Goal: Information Seeking & Learning: Understand process/instructions

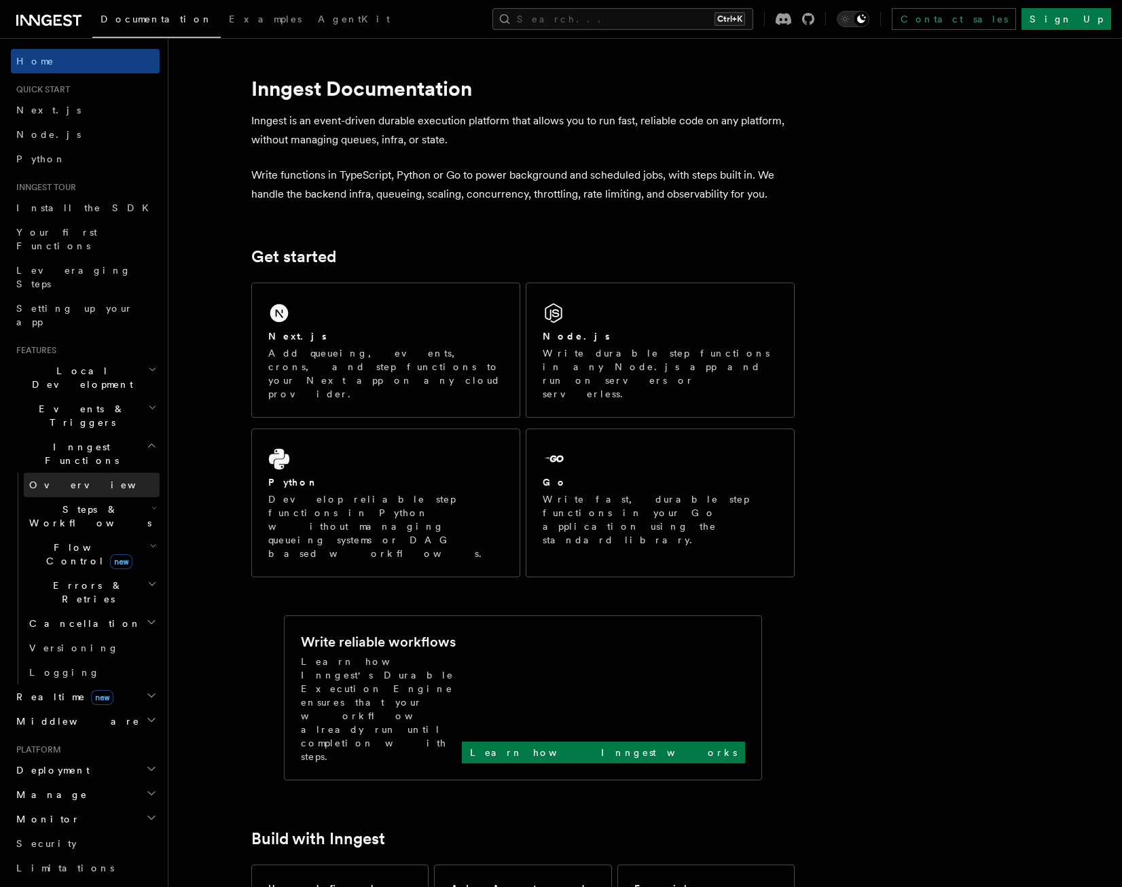
click at [54, 479] on span "Overview" at bounding box center [99, 484] width 140 height 11
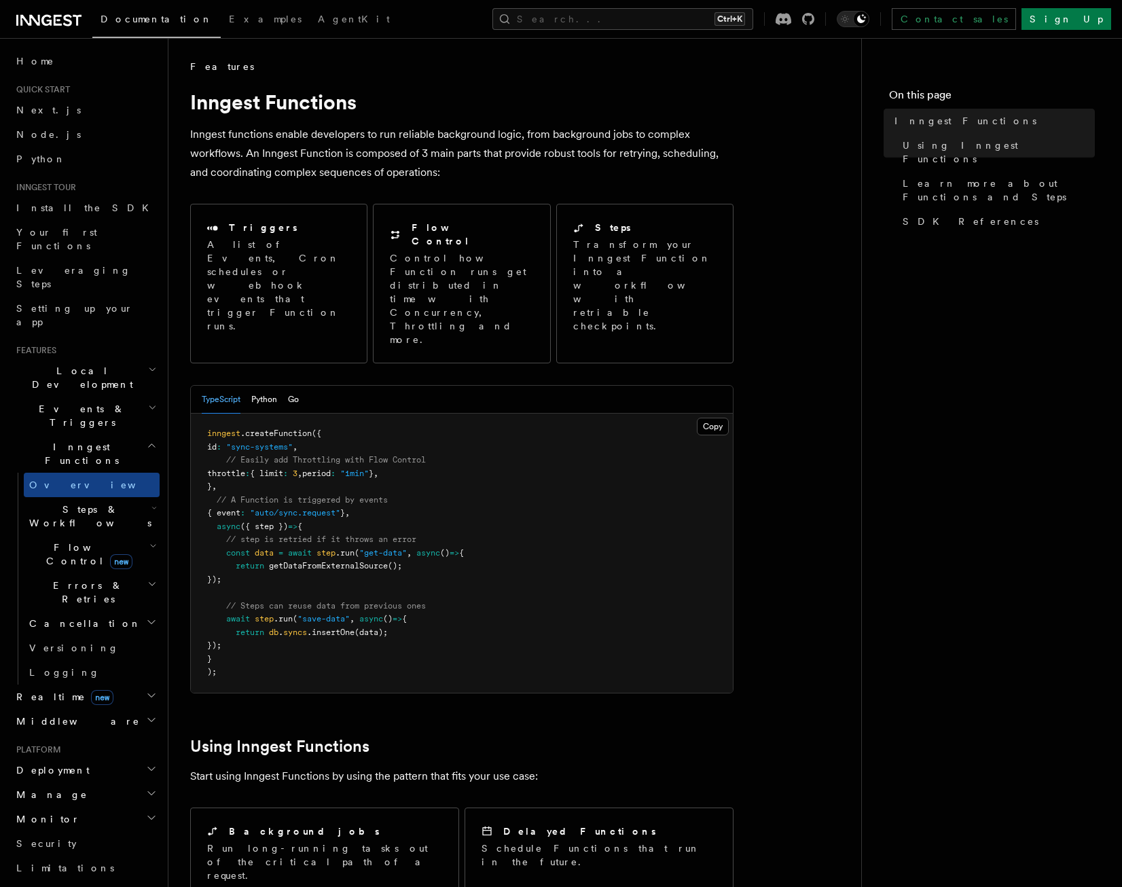
click at [60, 503] on span "Steps & Workflows" at bounding box center [88, 516] width 128 height 27
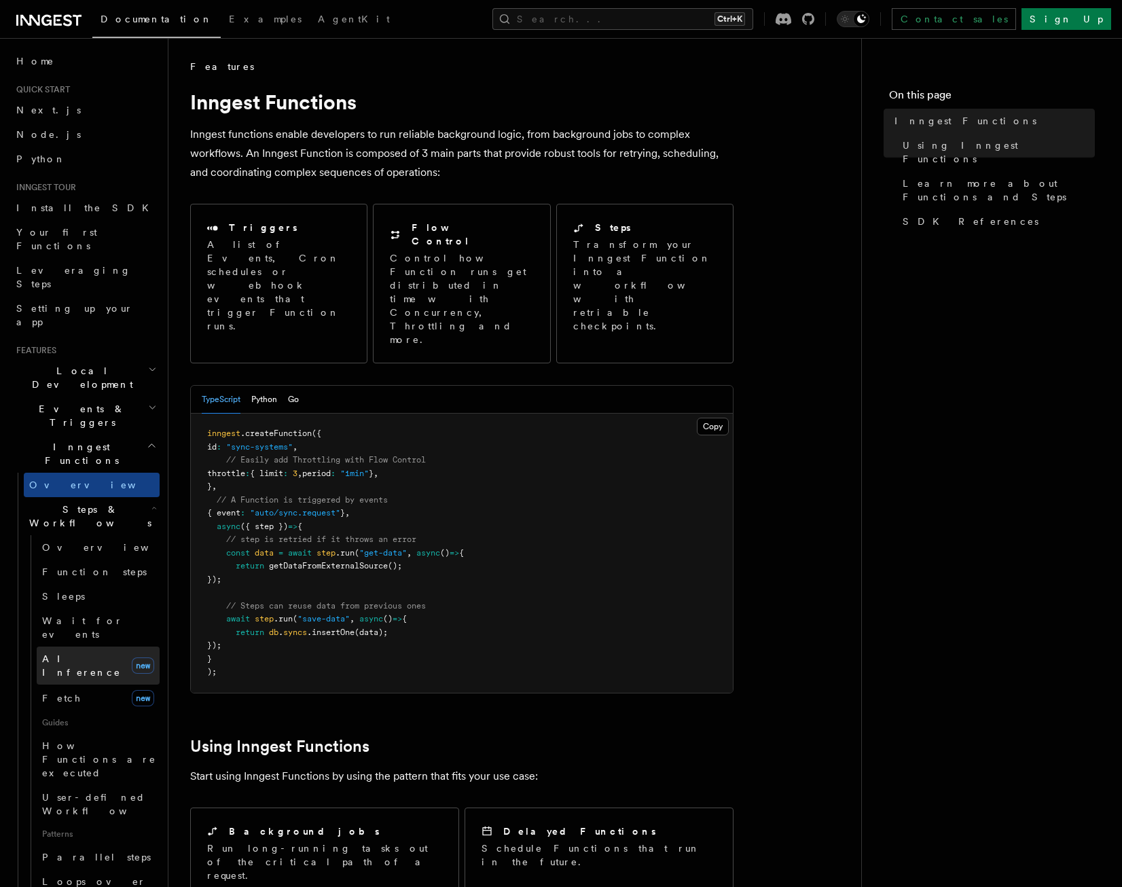
click at [62, 653] on span "AI Inference" at bounding box center [81, 665] width 79 height 24
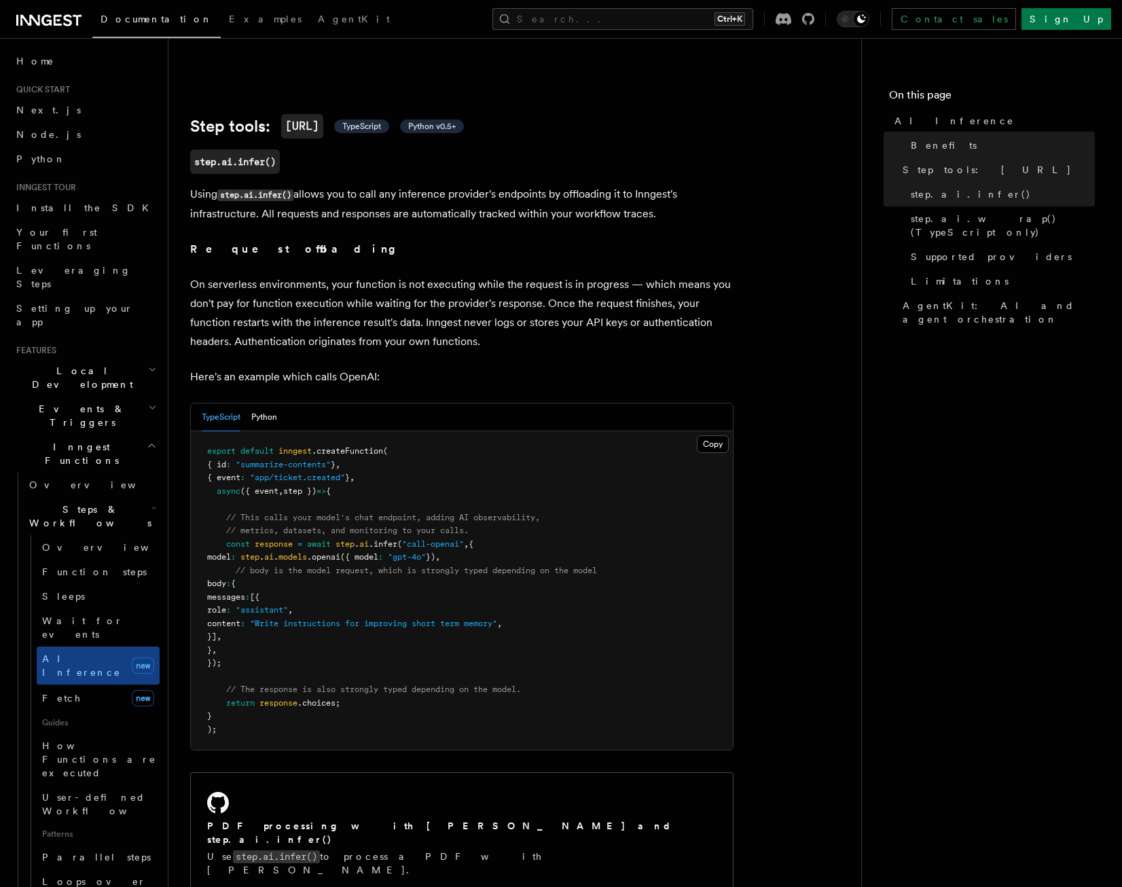
scroll to position [543, 0]
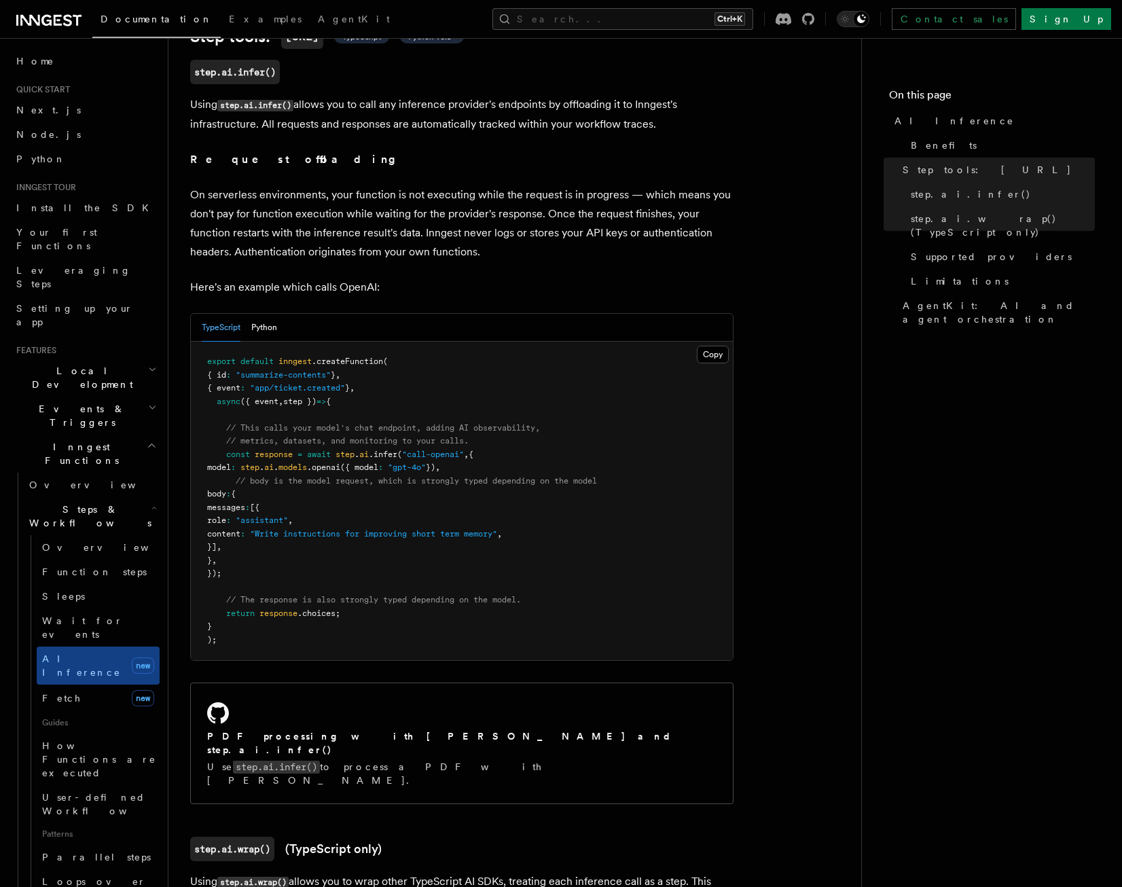
drag, startPoint x: 211, startPoint y: 438, endPoint x: 342, endPoint y: 556, distance: 176.0
click at [342, 556] on pre "export default inngest .createFunction ( { id : "summarize-contents" } , { even…" at bounding box center [462, 501] width 542 height 319
copy code "const response = await step . ai .infer ( "call-openai" , { model : step . ai .…"
click at [493, 402] on pre "export default inngest .createFunction ( { id : "summarize-contents" } , { even…" at bounding box center [462, 501] width 542 height 319
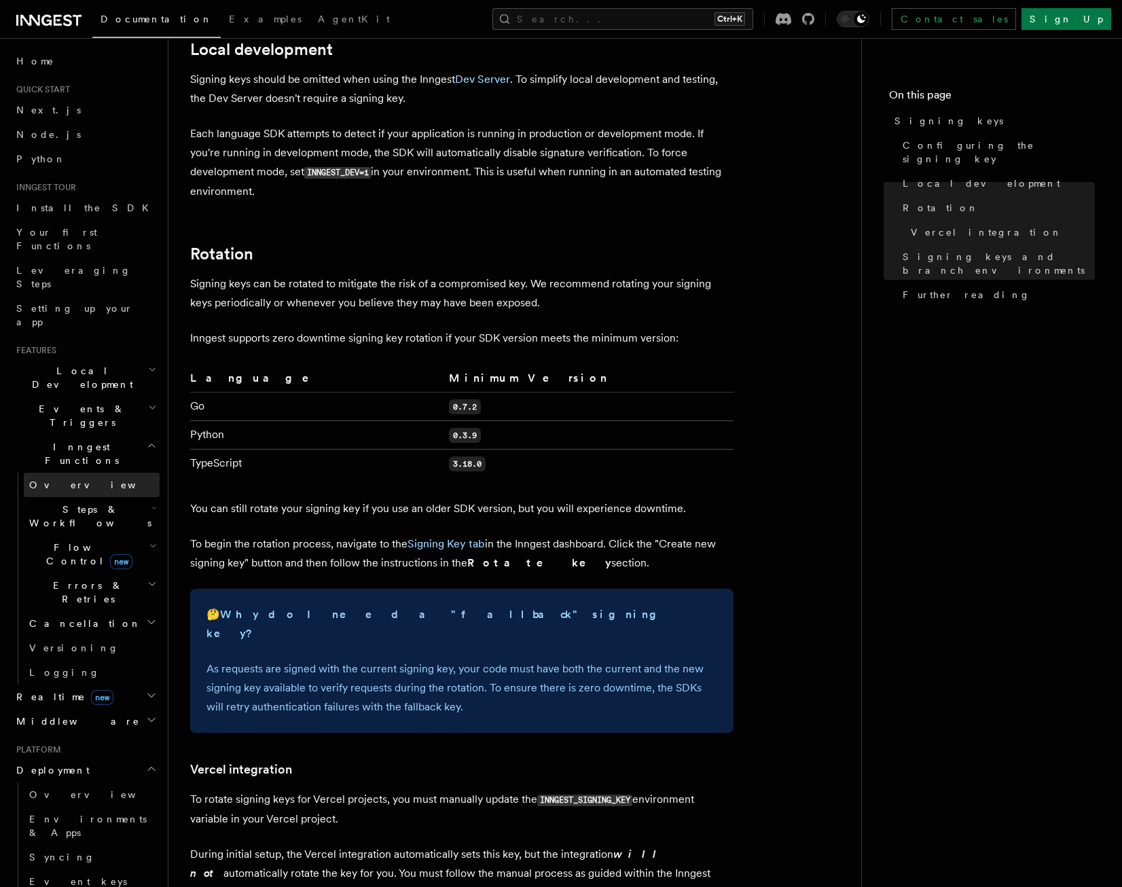
scroll to position [689, 0]
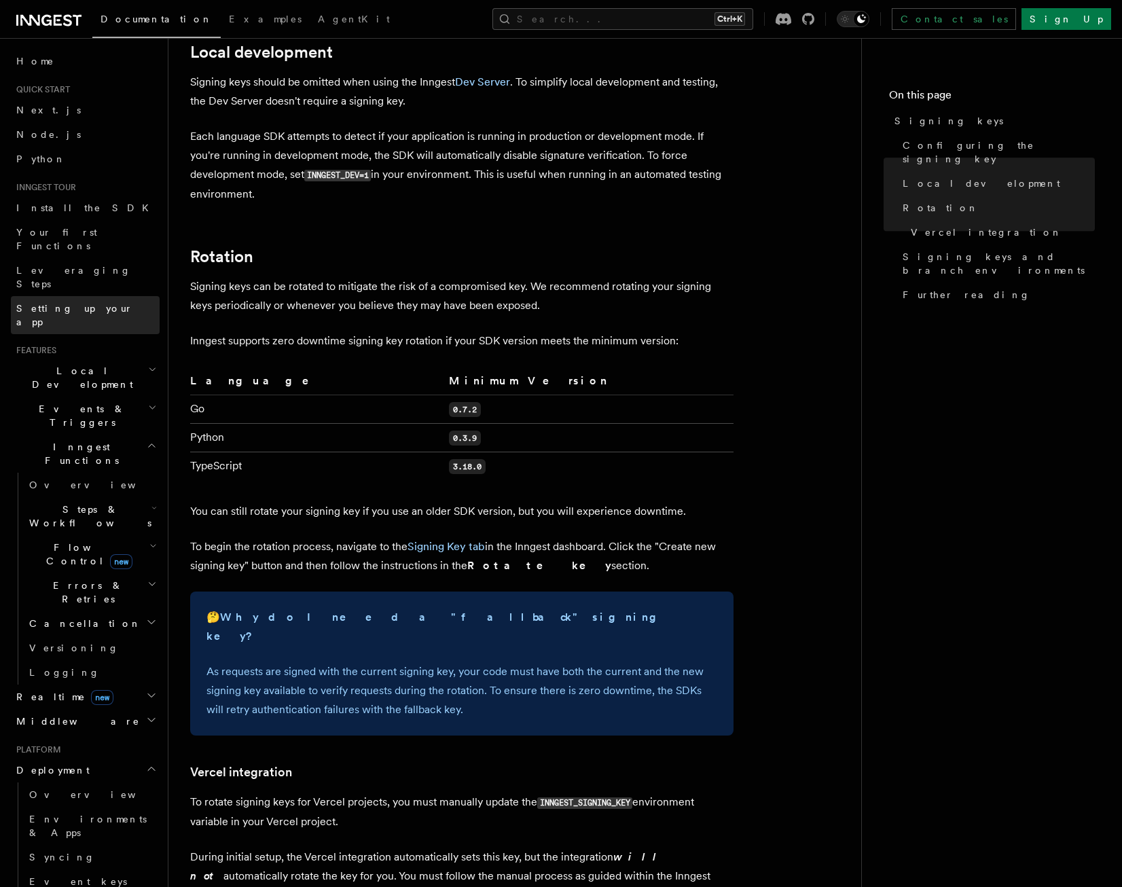
click at [56, 296] on link "Setting up your app" at bounding box center [85, 315] width 149 height 38
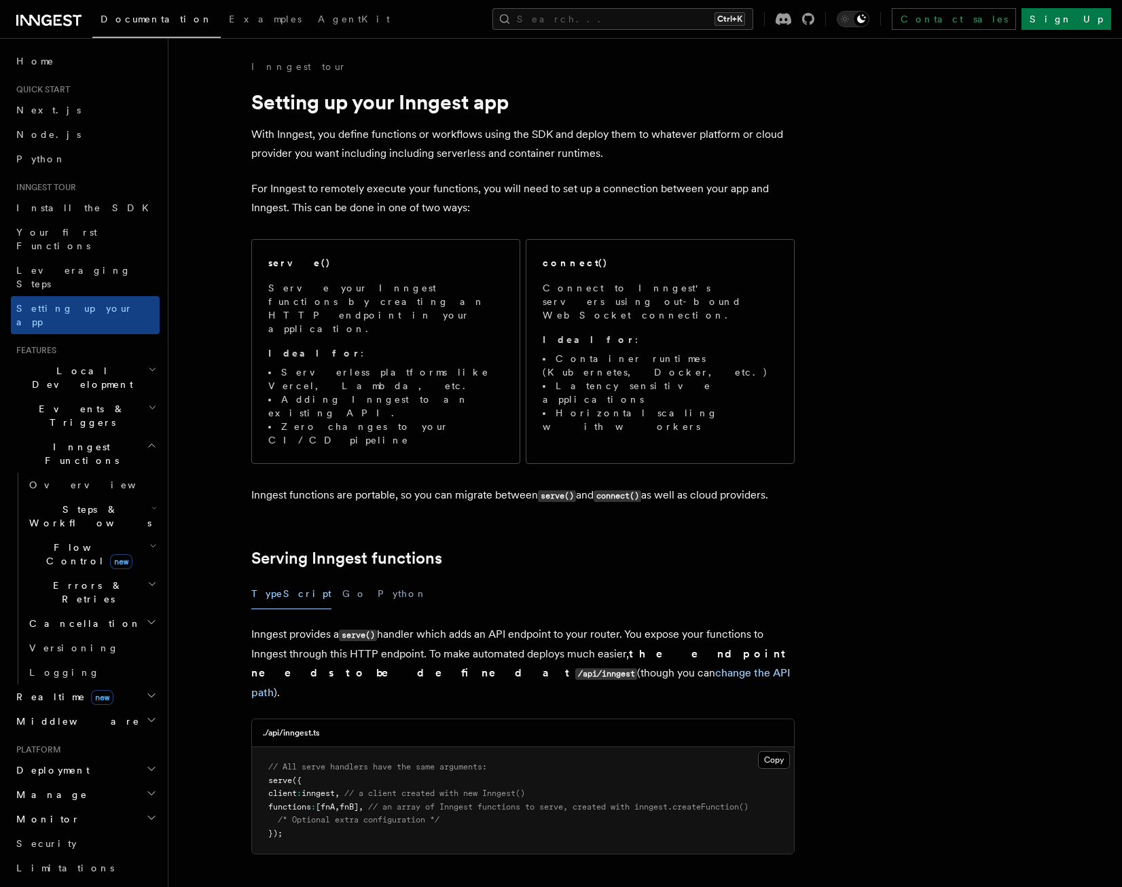
click at [473, 185] on p "For Inngest to remotely execute your functions, you will need to set up a conne…" at bounding box center [522, 198] width 543 height 38
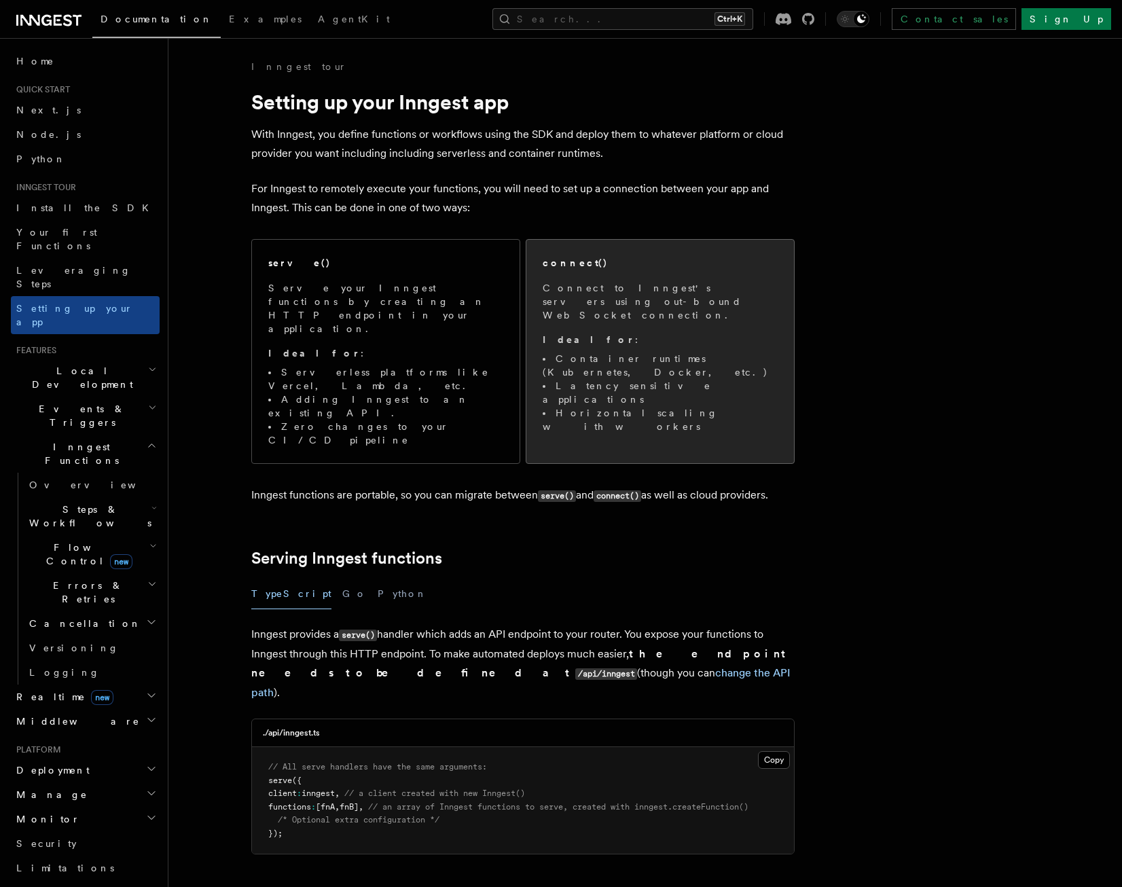
click at [594, 406] on li "Horizontal scaling with workers" at bounding box center [660, 419] width 235 height 27
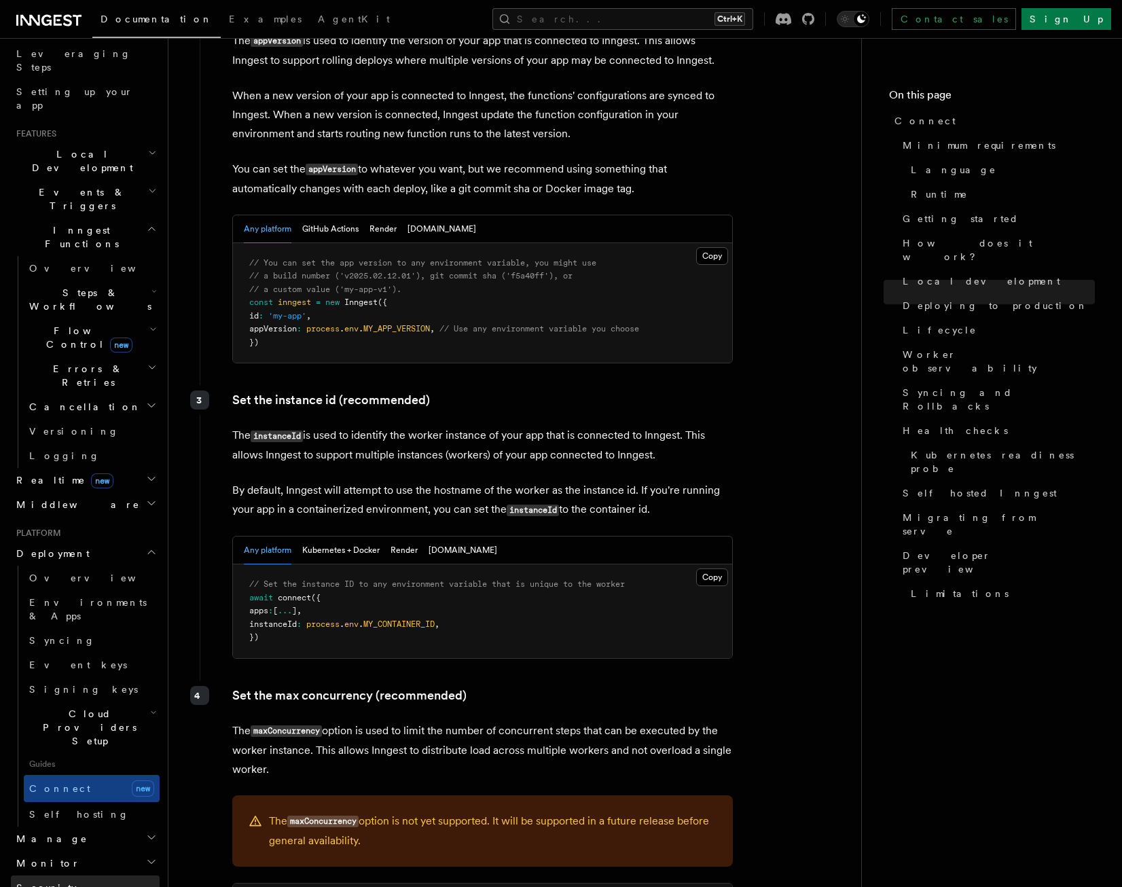
scroll to position [272, 0]
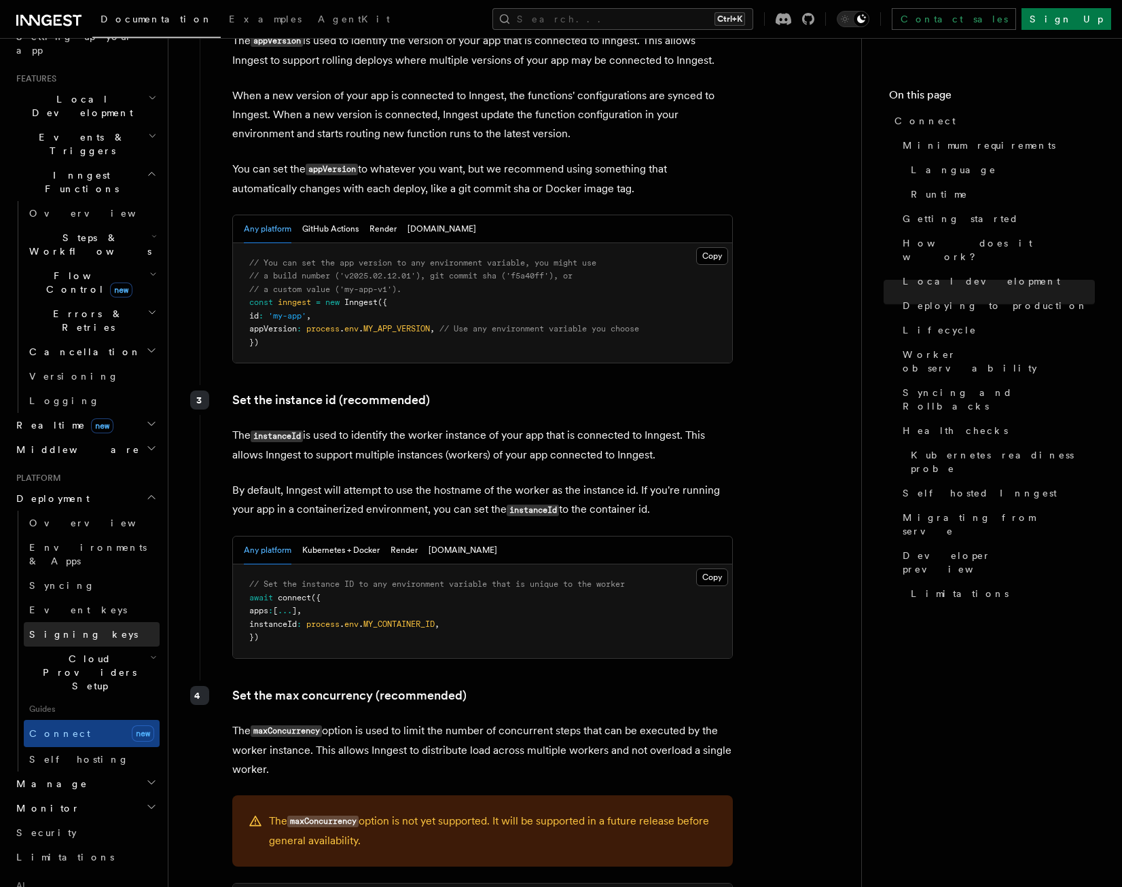
click at [97, 622] on link "Signing keys" at bounding box center [92, 634] width 136 height 24
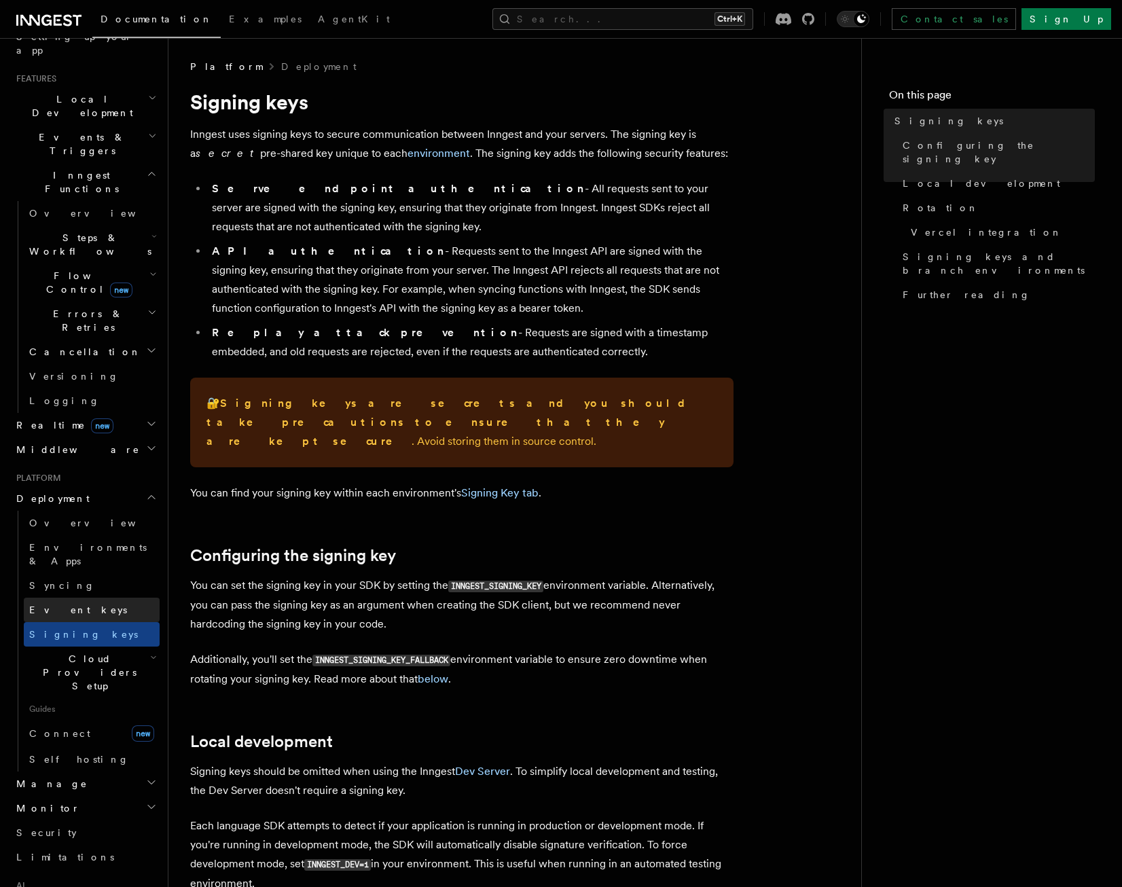
click at [95, 598] on link "Event keys" at bounding box center [92, 610] width 136 height 24
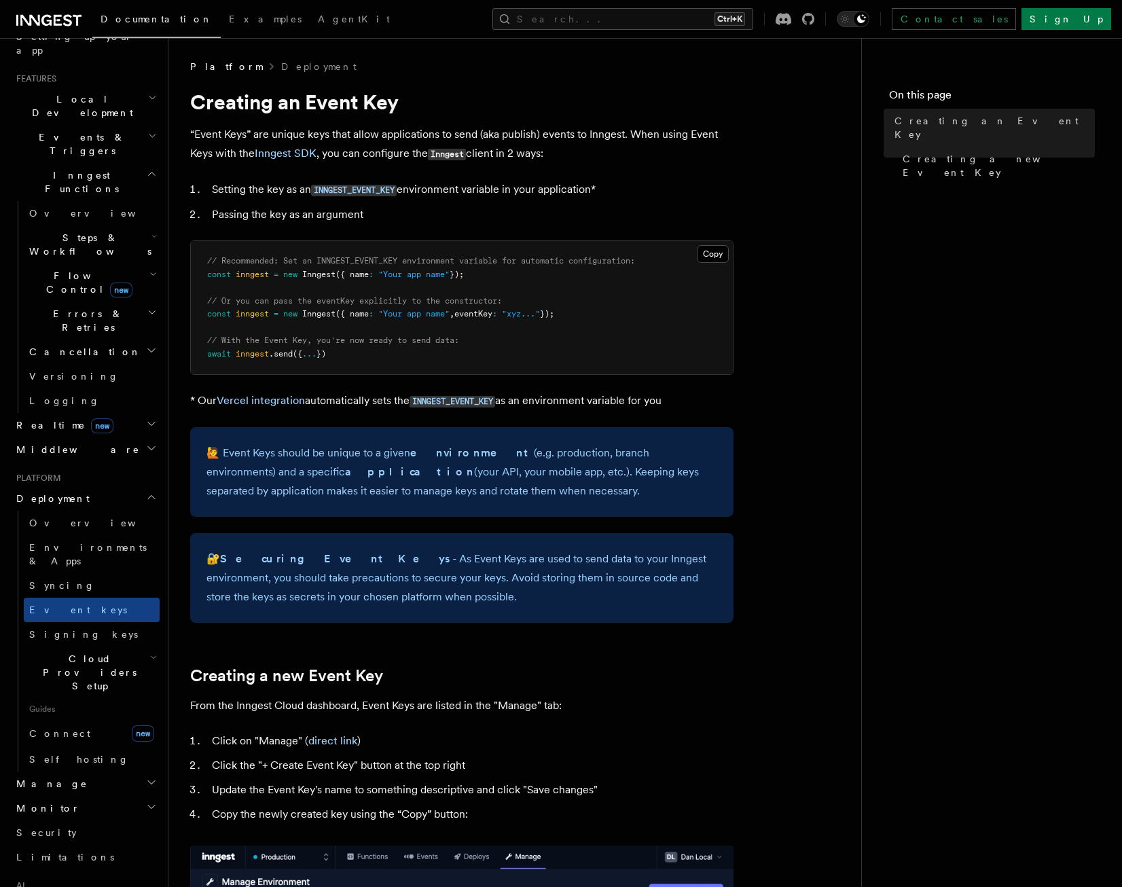
click at [488, 312] on span "eventKey" at bounding box center [473, 314] width 38 height 10
copy span "eventKey"
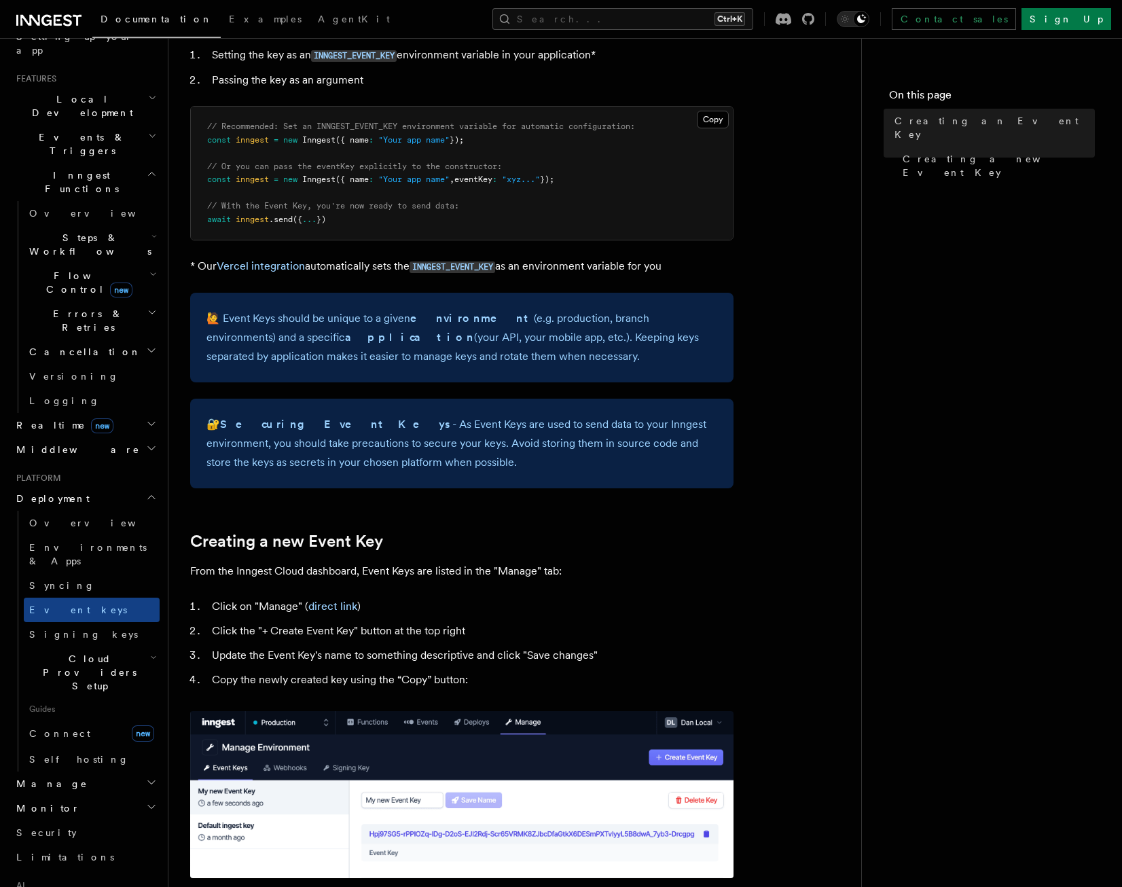
scroll to position [136, 0]
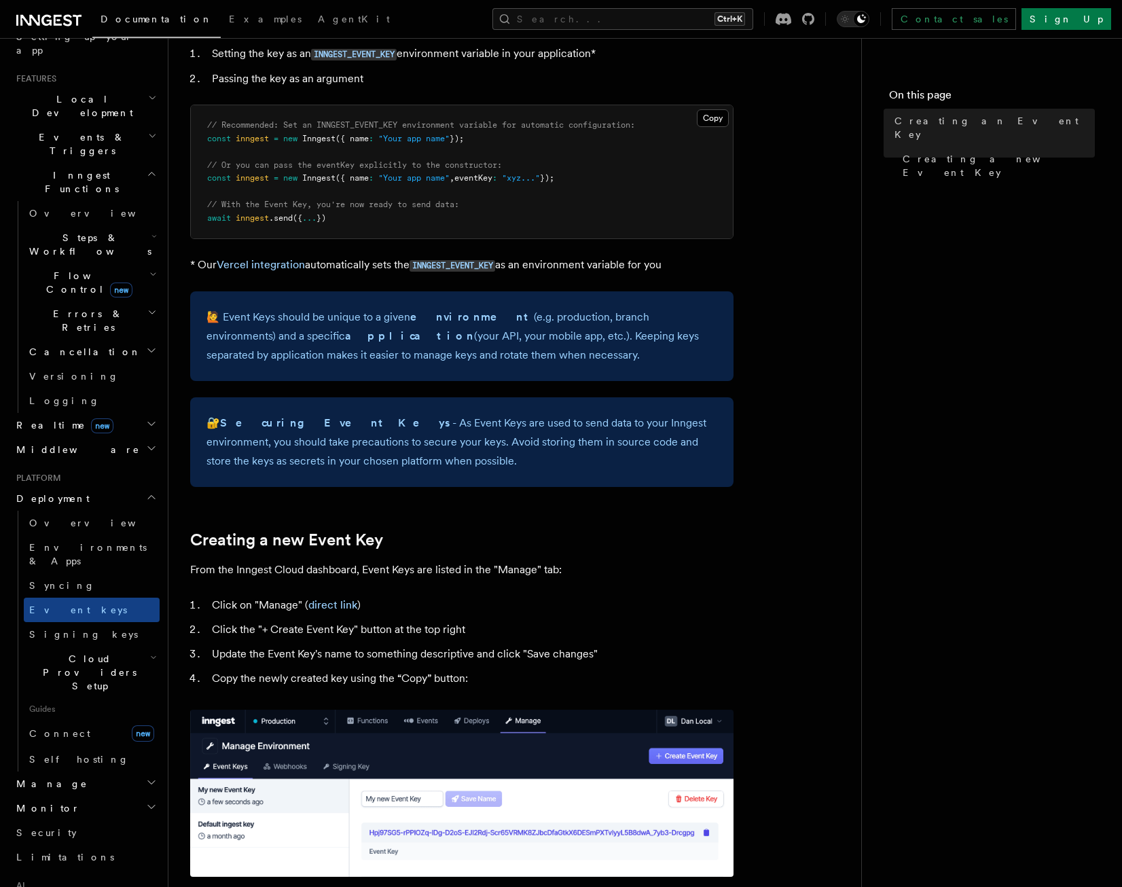
click at [280, 562] on p "From the Inngest Cloud dashboard, Event Keys are listed in the "Manage" tab:" at bounding box center [461, 569] width 543 height 19
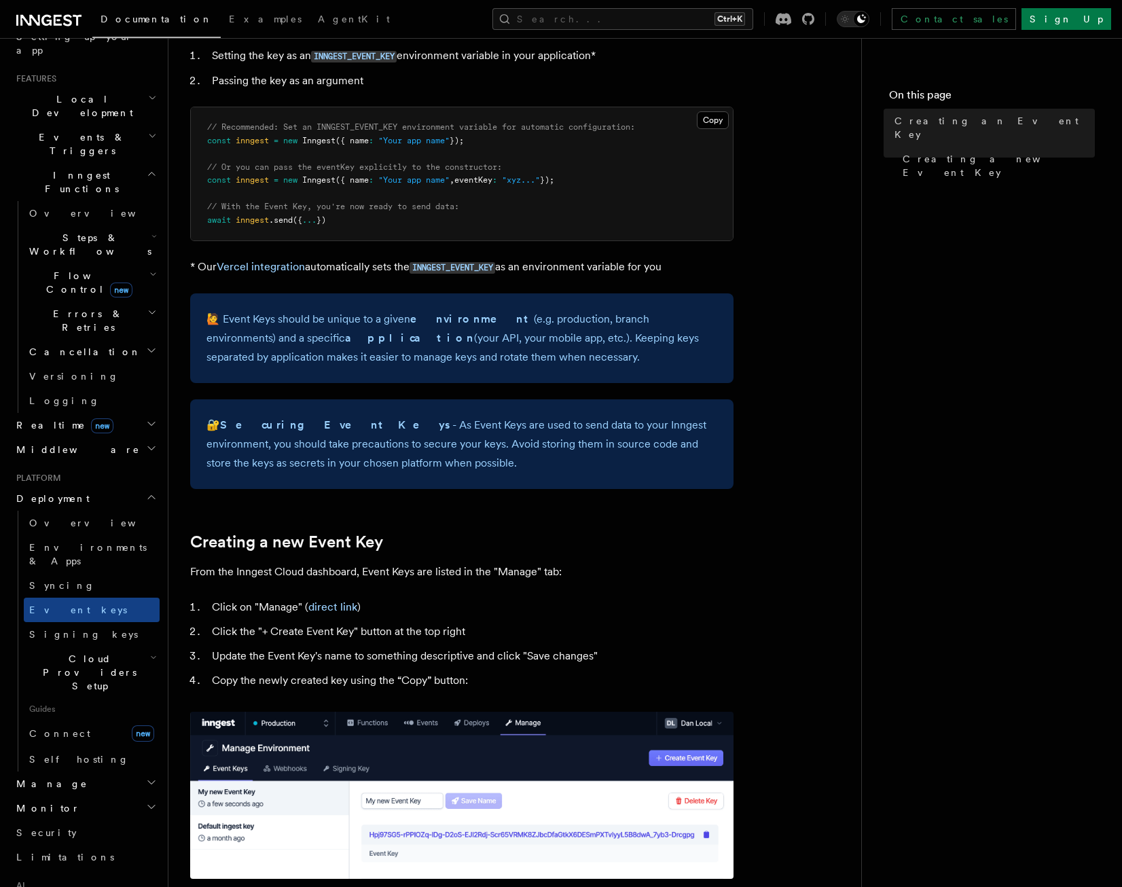
scroll to position [0, 0]
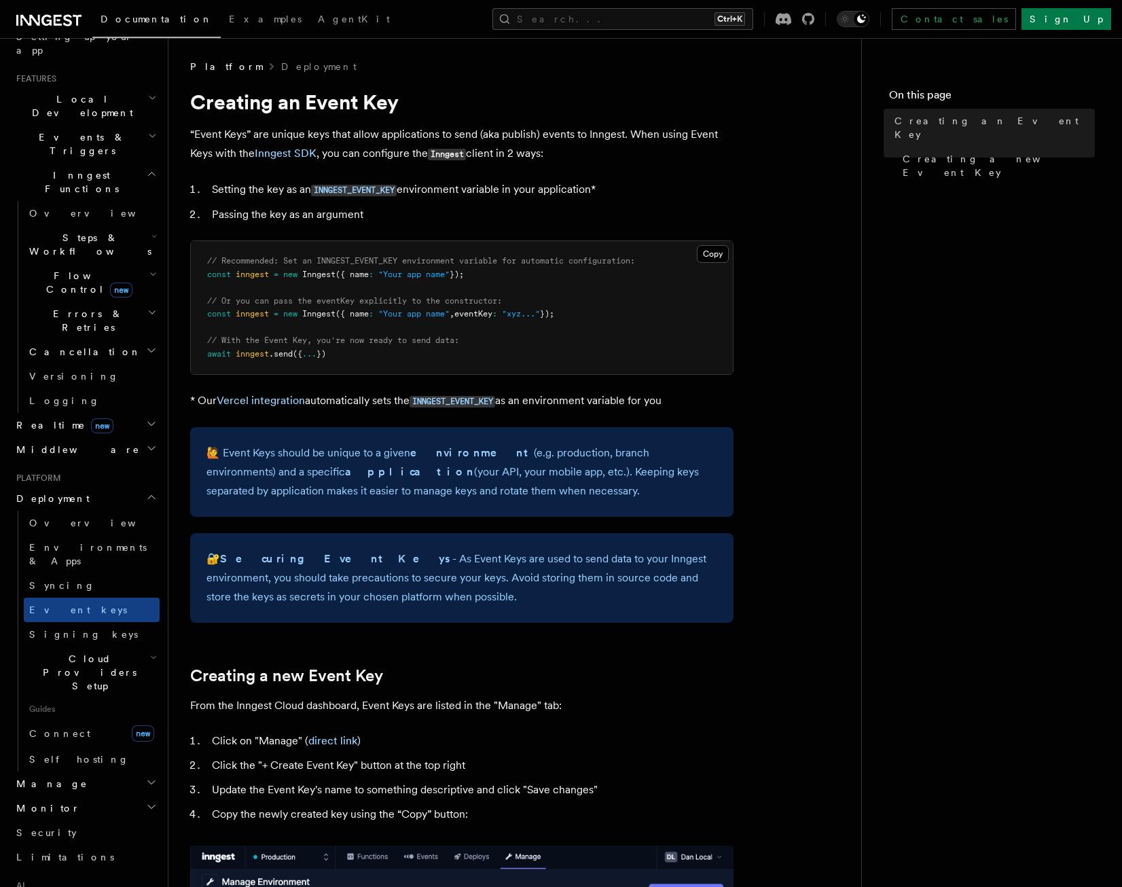
click at [502, 338] on pre "// Recommended: Set an INNGEST_EVENT_KEY environment variable for automatic con…" at bounding box center [462, 307] width 542 height 133
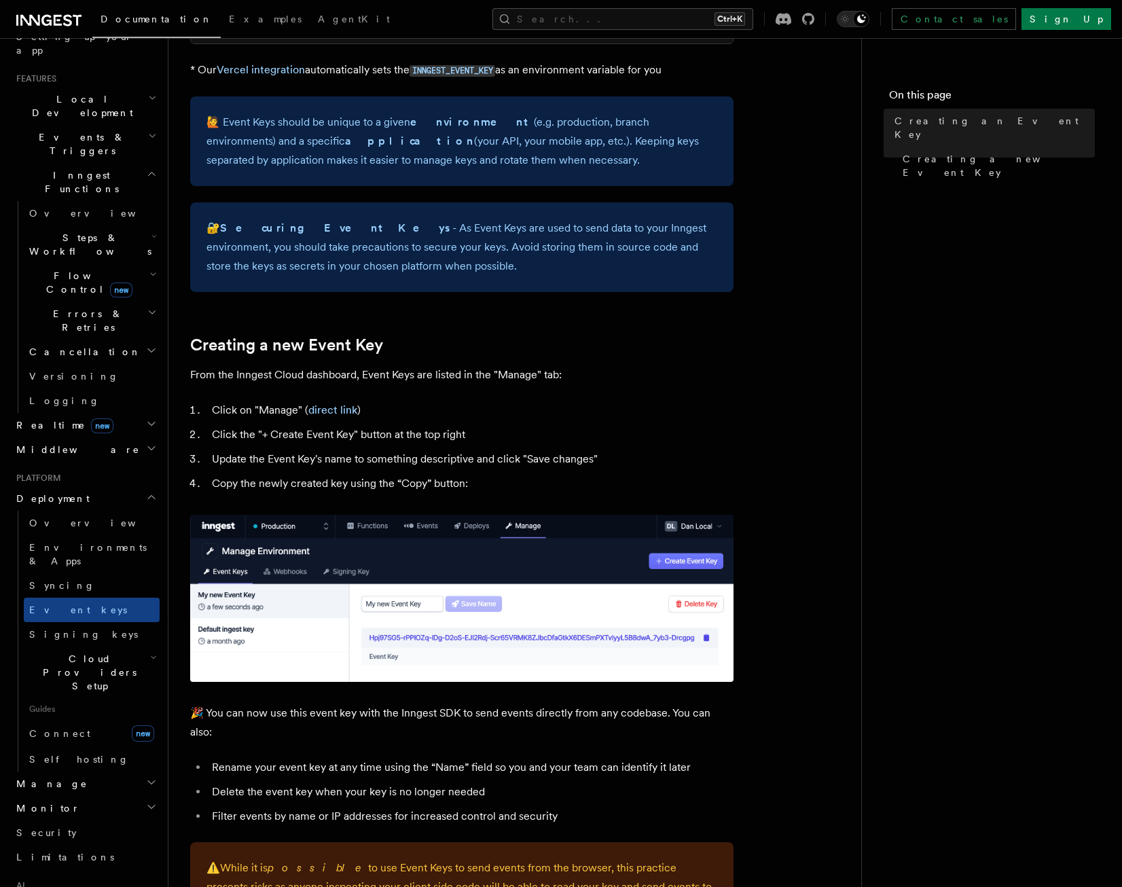
scroll to position [340, 0]
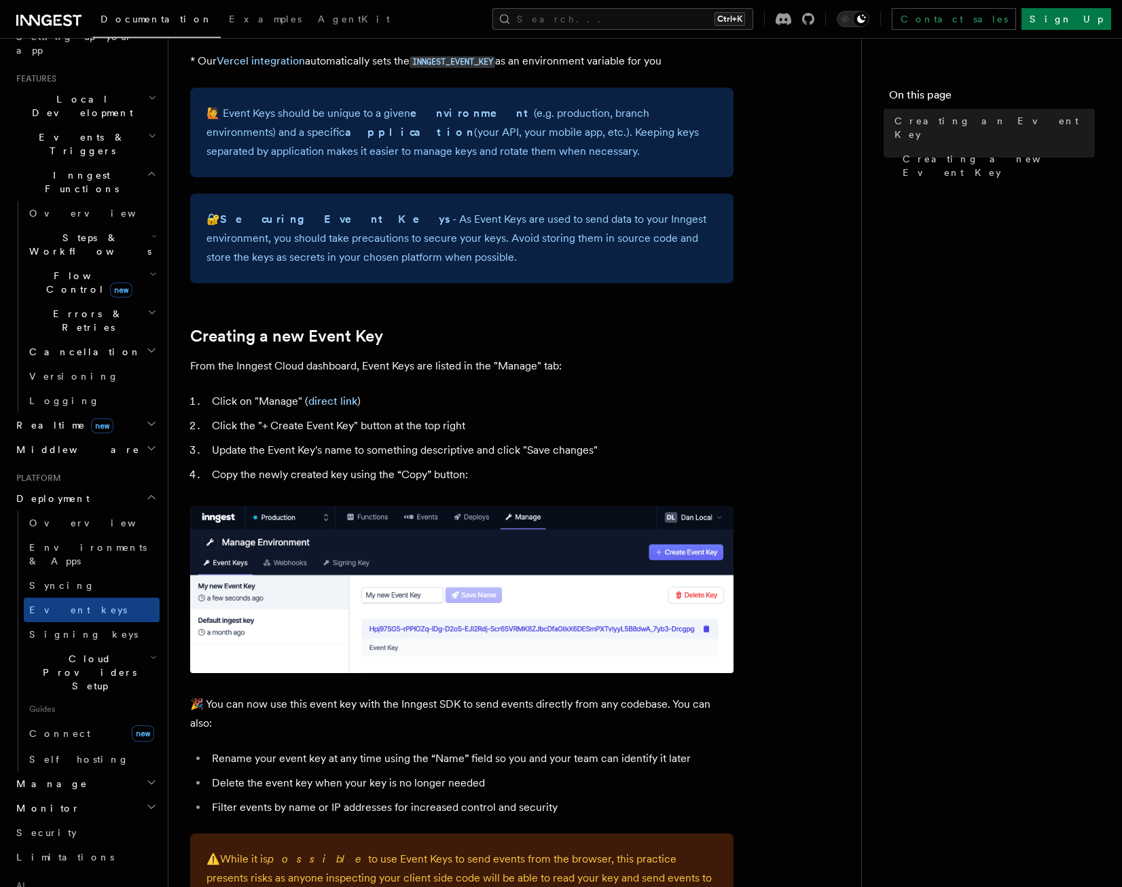
click at [426, 528] on img at bounding box center [461, 589] width 543 height 167
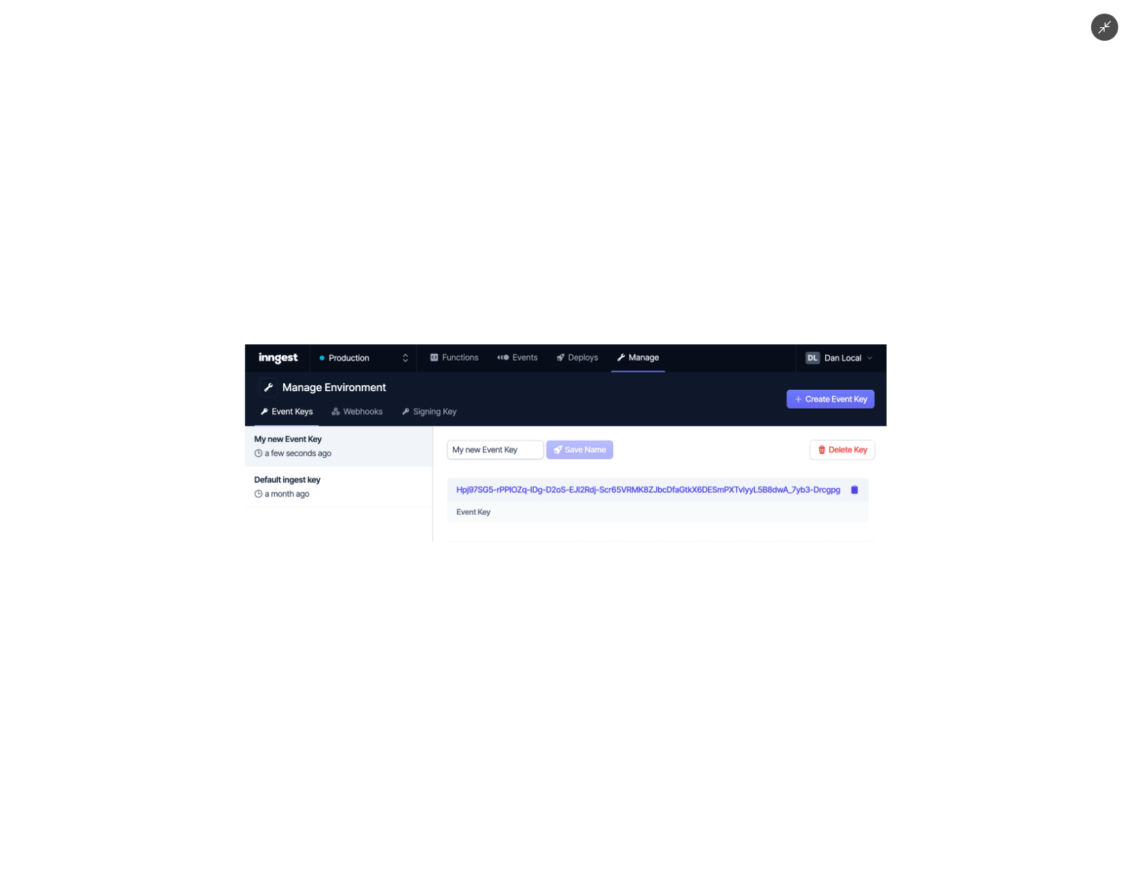
click at [428, 522] on img at bounding box center [566, 443] width 642 height 198
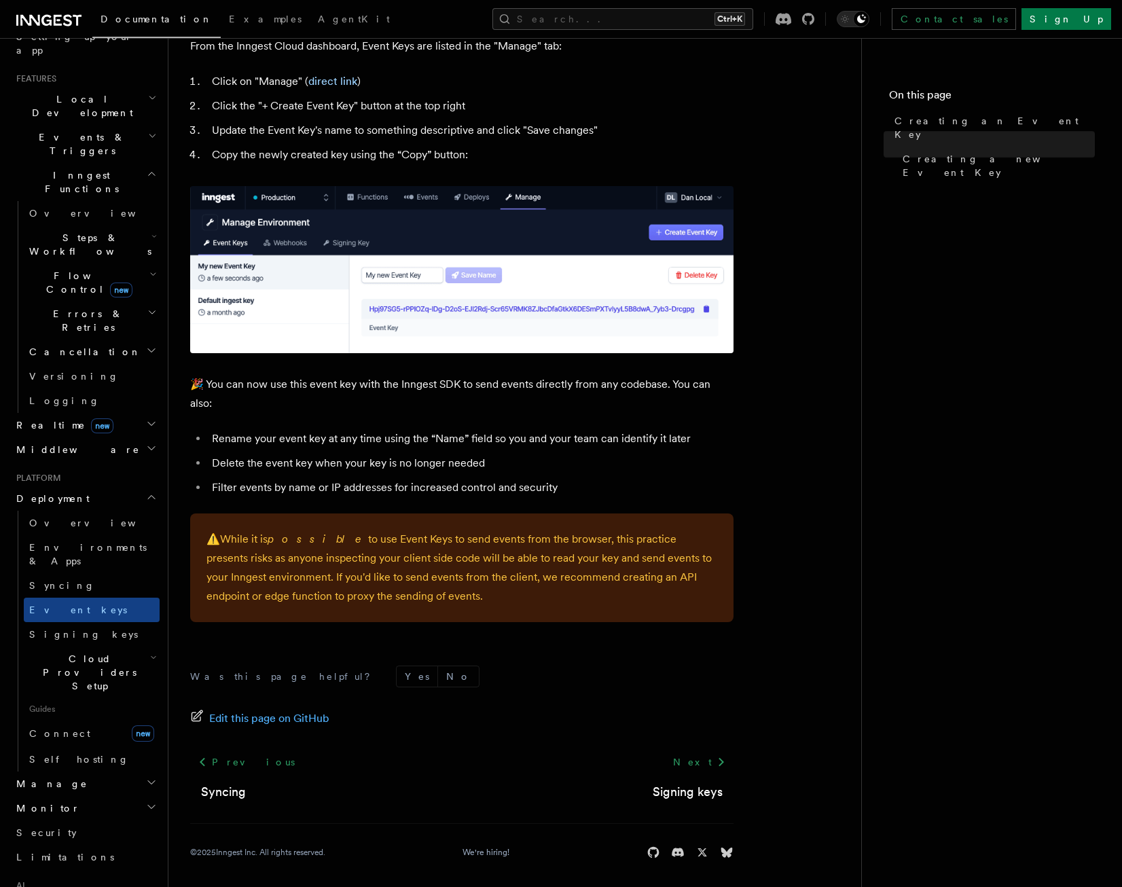
scroll to position [664, 0]
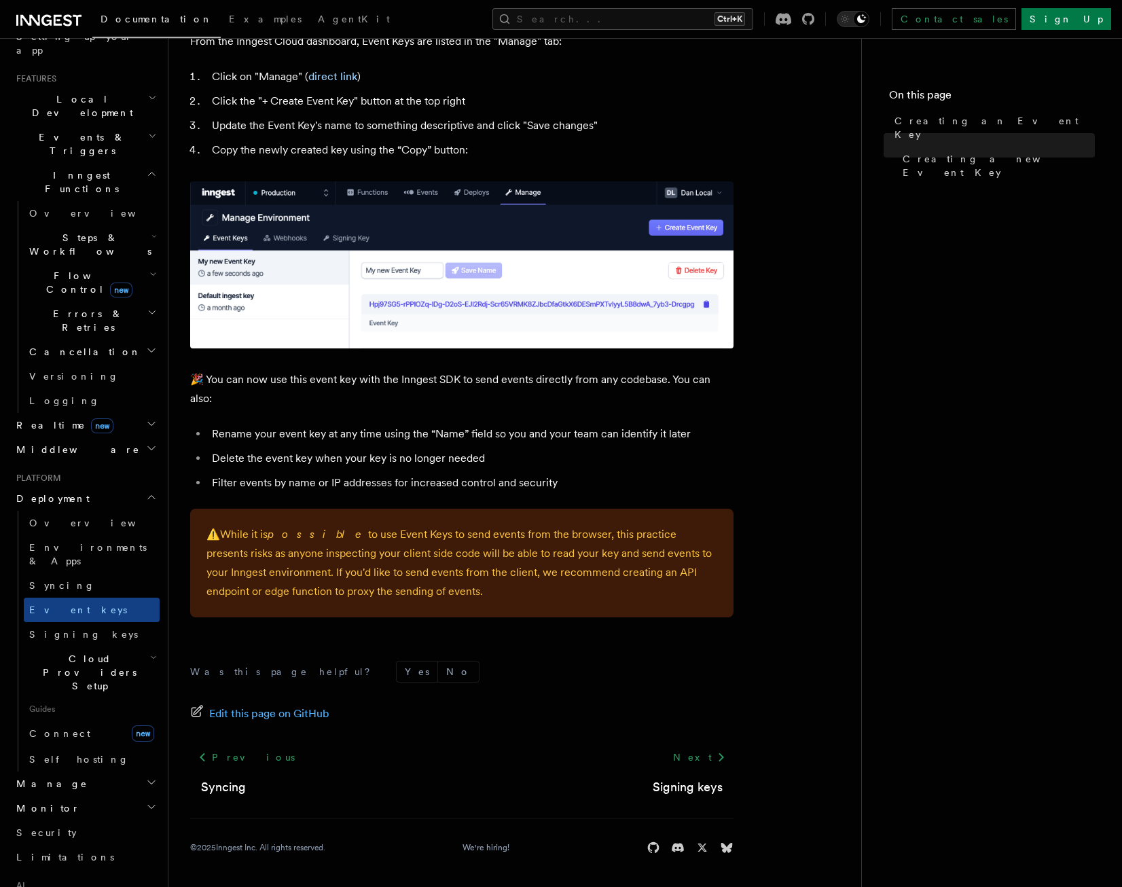
click at [77, 652] on span "Cloud Providers Setup" at bounding box center [87, 672] width 126 height 41
click at [81, 785] on link "Vercel" at bounding box center [98, 797] width 123 height 24
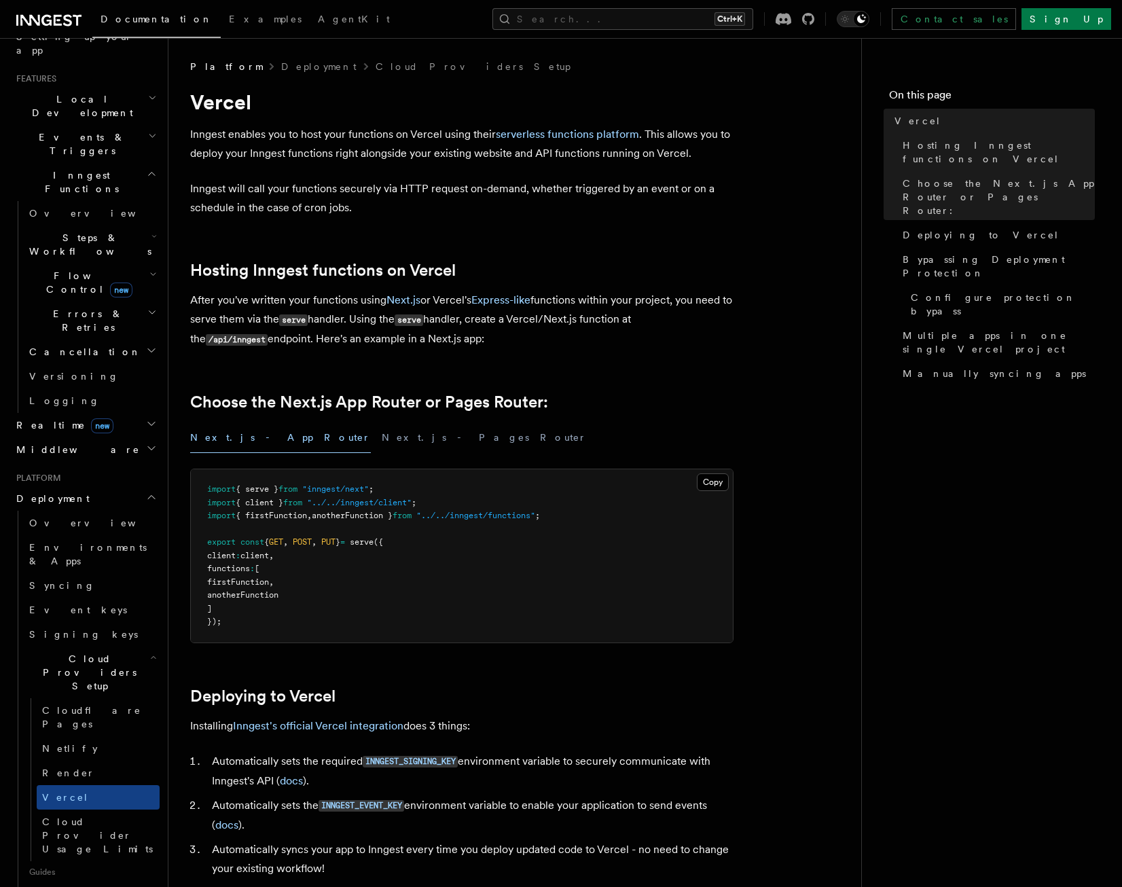
drag, startPoint x: 272, startPoint y: 609, endPoint x: 175, endPoint y: 555, distance: 110.4
drag, startPoint x: 175, startPoint y: 555, endPoint x: 307, endPoint y: 575, distance: 133.3
click at [306, 577] on pre "import { serve } from "inngest/next" ; import { client } from "../../inngest/cl…" at bounding box center [462, 555] width 542 height 173
click at [314, 611] on pre "import { serve } from "inngest/next" ; import { client } from "../../inngest/cl…" at bounding box center [462, 555] width 542 height 173
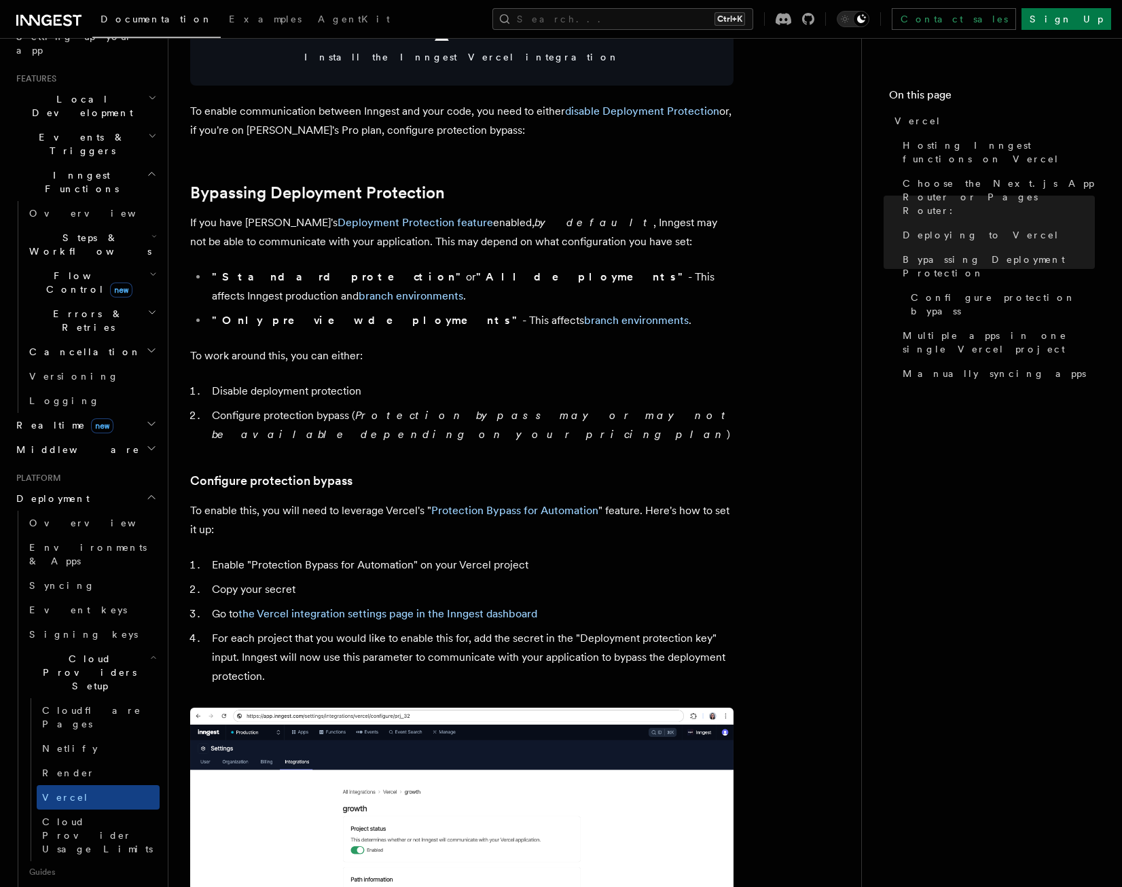
scroll to position [883, 0]
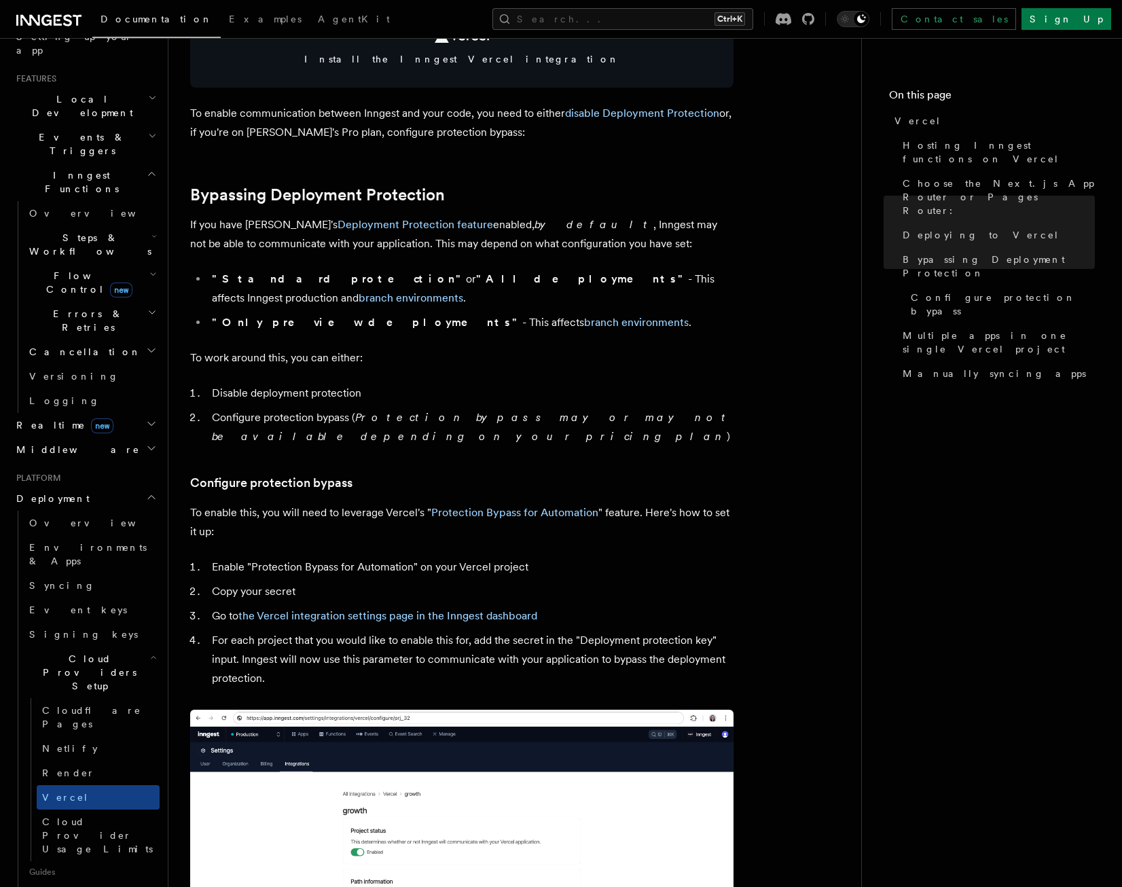
click at [339, 384] on li "Disable deployment protection" at bounding box center [471, 393] width 526 height 19
click at [338, 384] on li "Disable deployment protection" at bounding box center [471, 393] width 526 height 19
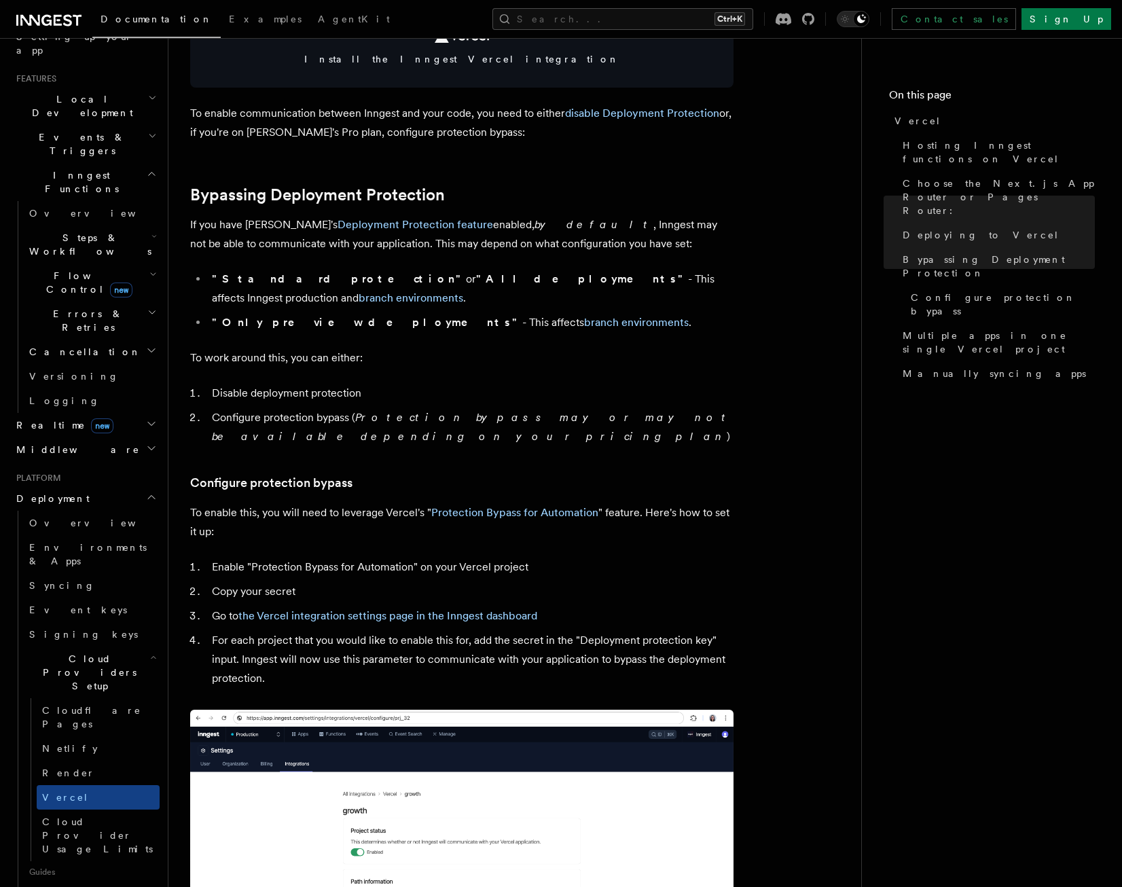
click at [333, 408] on li "Configure protection bypass ( Protection bypass may or may not be available dep…" at bounding box center [471, 427] width 526 height 38
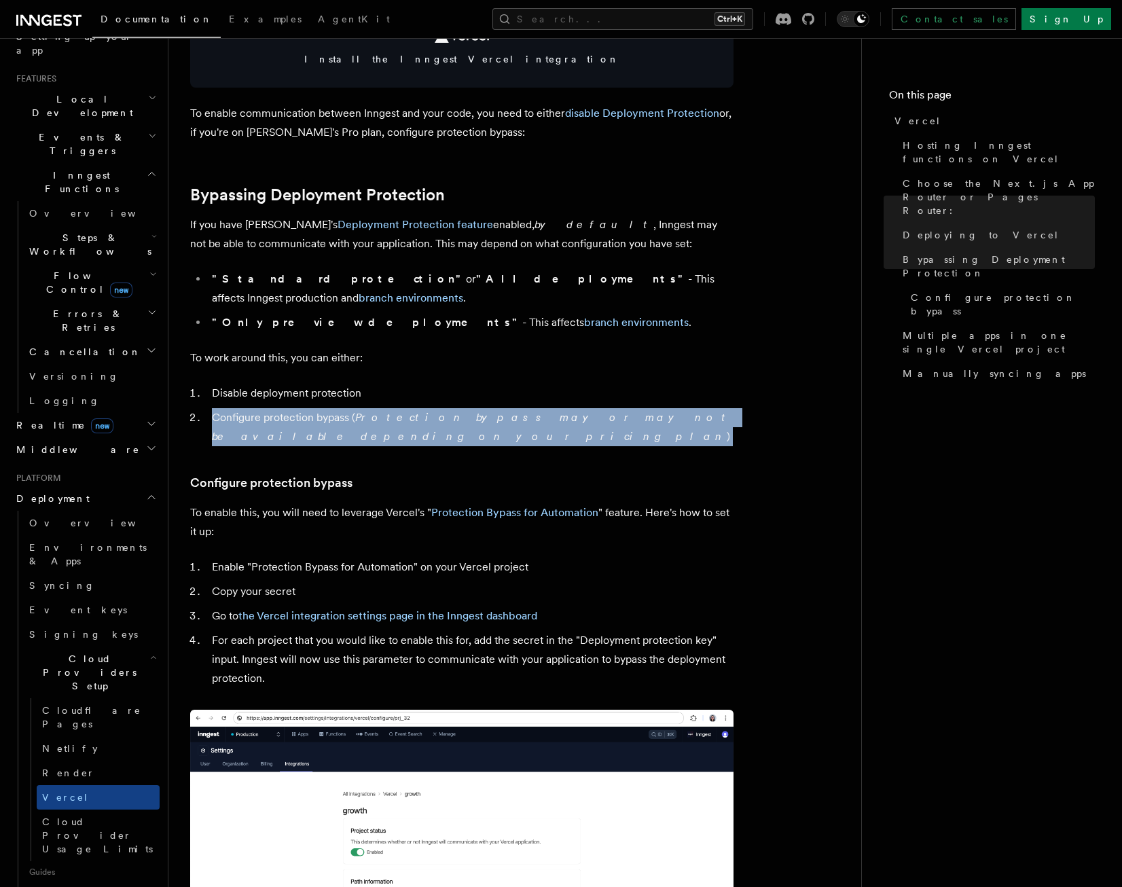
click at [333, 408] on li "Configure protection bypass ( Protection bypass may or may not be available dep…" at bounding box center [471, 427] width 526 height 38
drag, startPoint x: 333, startPoint y: 397, endPoint x: 296, endPoint y: 409, distance: 39.3
click at [296, 409] on article "Platform Deployment Cloud Providers Setup Vercel Inngest enables you to host yo…" at bounding box center [514, 591] width 649 height 2829
click at [299, 408] on li "Configure protection bypass ( Protection bypass may or may not be available dep…" at bounding box center [471, 427] width 526 height 38
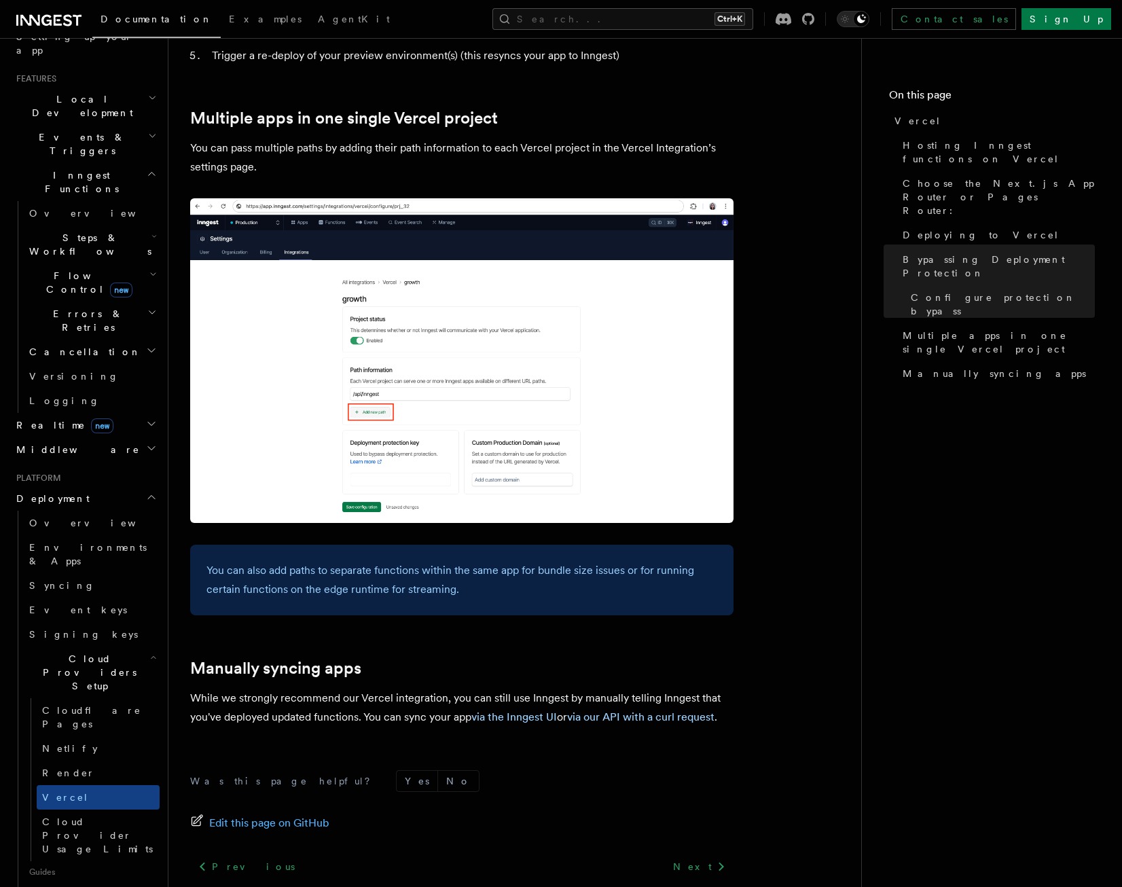
scroll to position [1964, 0]
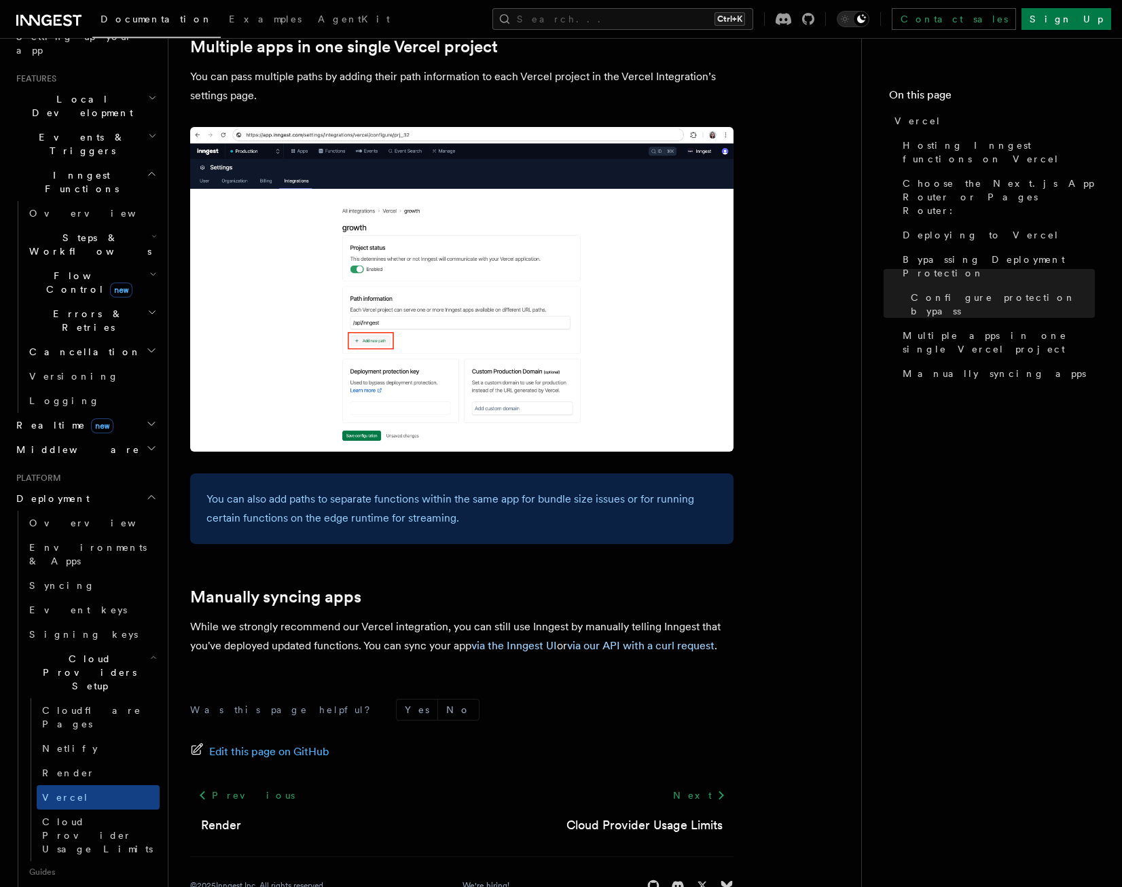
click at [418, 506] on div "You can also add paths to separate functions within the same app for bundle siz…" at bounding box center [461, 508] width 543 height 71
